Goal: Find specific page/section: Find specific page/section

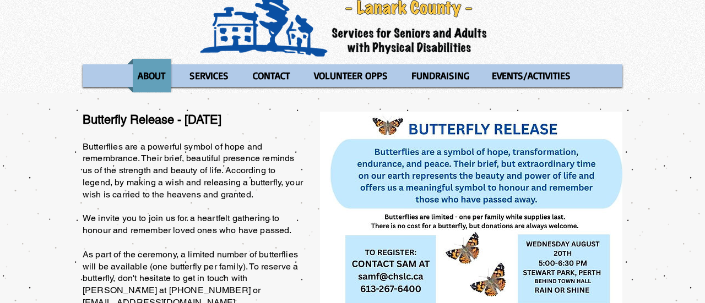
scroll to position [40, 0]
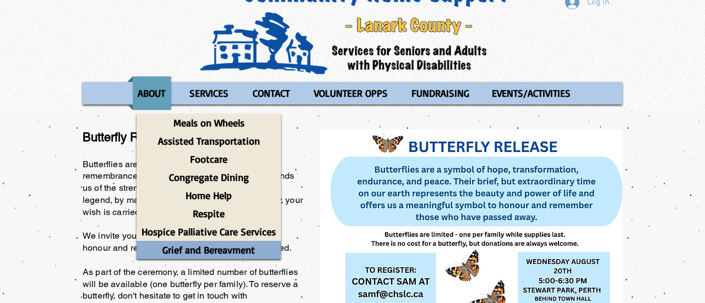
click at [218, 251] on p "Grief and Bereavment" at bounding box center [209, 250] width 102 height 18
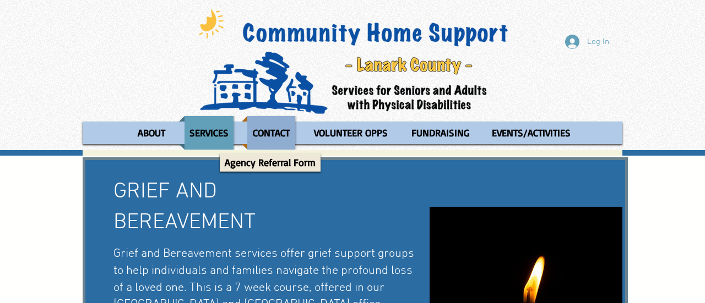
click at [278, 135] on p "CONTACT" at bounding box center [271, 133] width 47 height 34
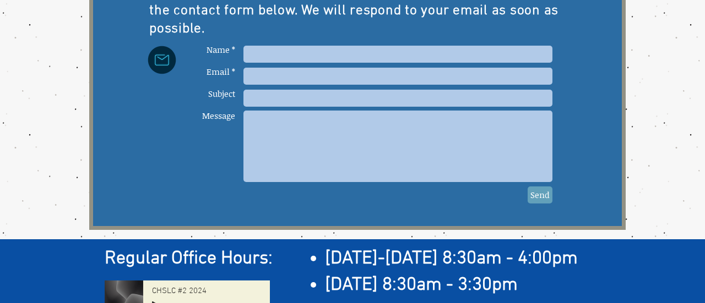
scroll to position [436, 0]
